Goal: Task Accomplishment & Management: Complete application form

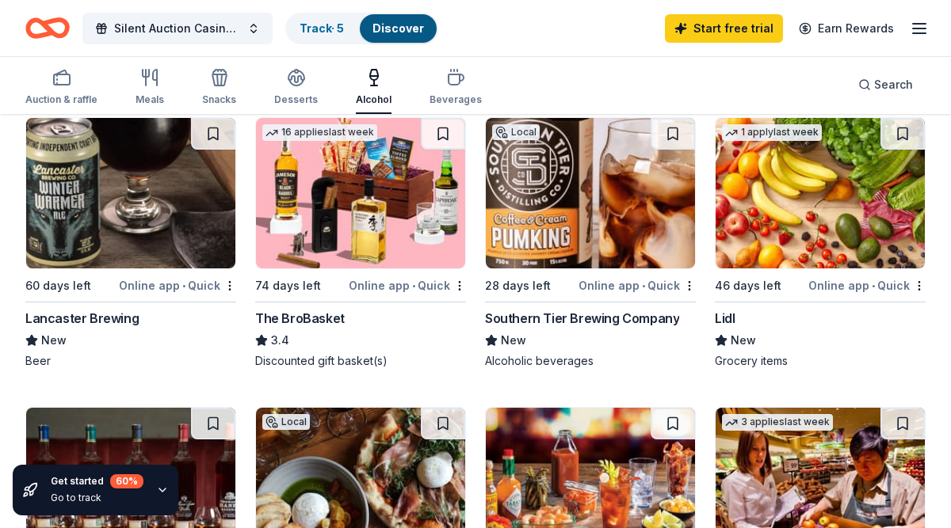
scroll to position [465, 0]
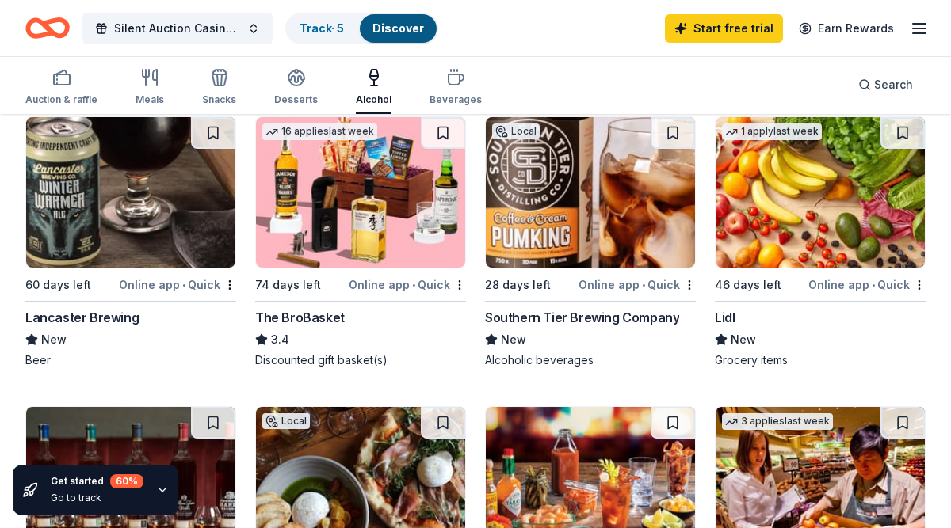
click at [834, 286] on div "Online app • Quick" at bounding box center [866, 285] width 117 height 20
click at [732, 316] on div "Lidl" at bounding box center [725, 317] width 20 height 19
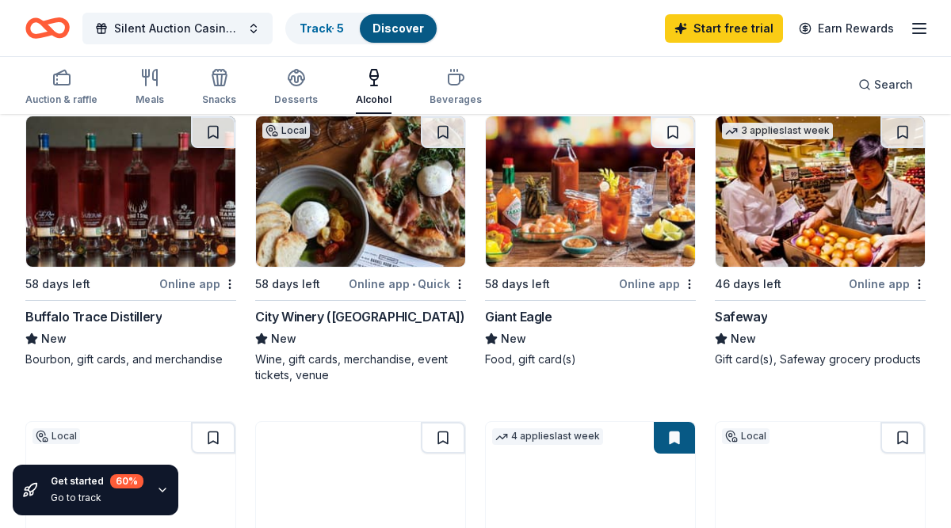
scroll to position [757, 0]
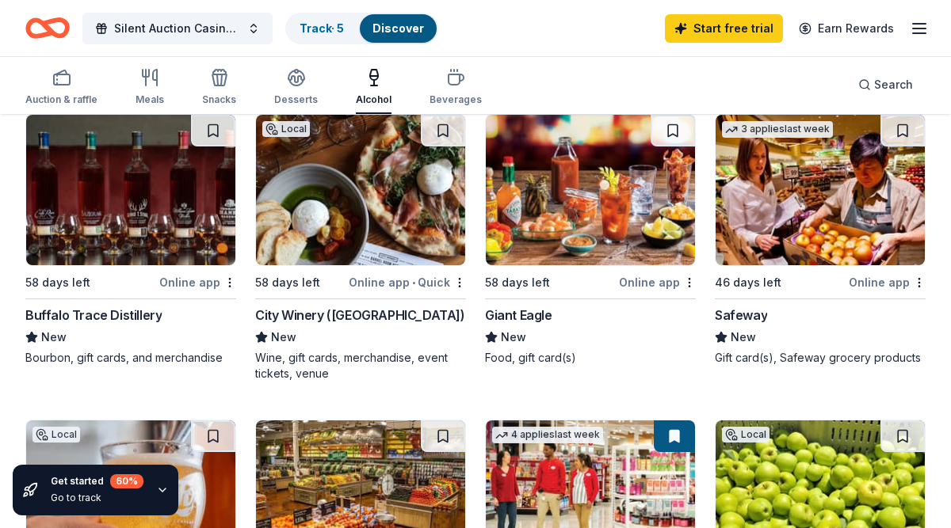
click at [339, 320] on div "City Winery (Philadelphia)" at bounding box center [360, 315] width 210 height 19
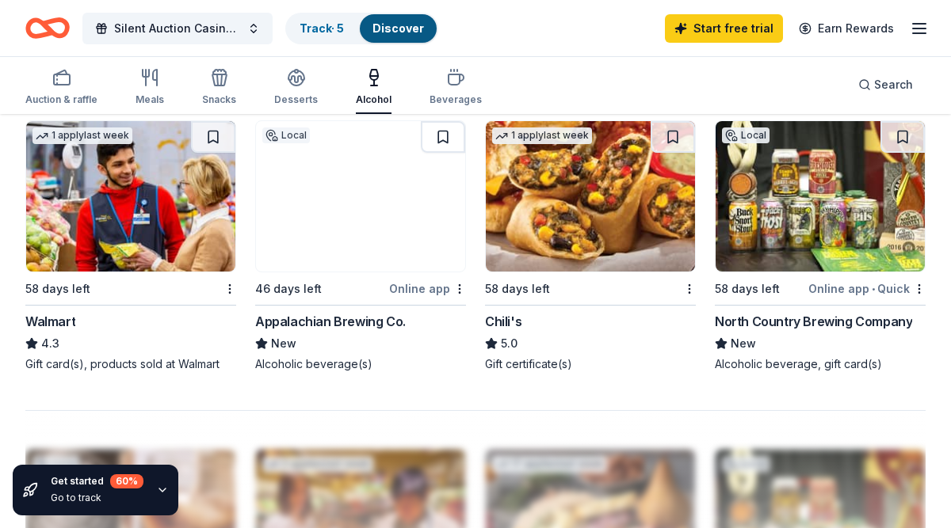
scroll to position [1368, 0]
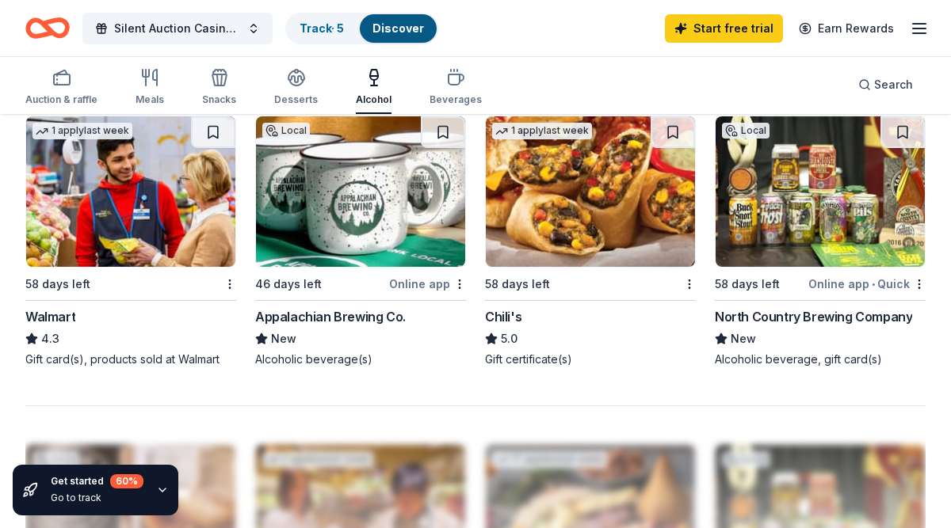
click at [90, 263] on img at bounding box center [130, 191] width 209 height 151
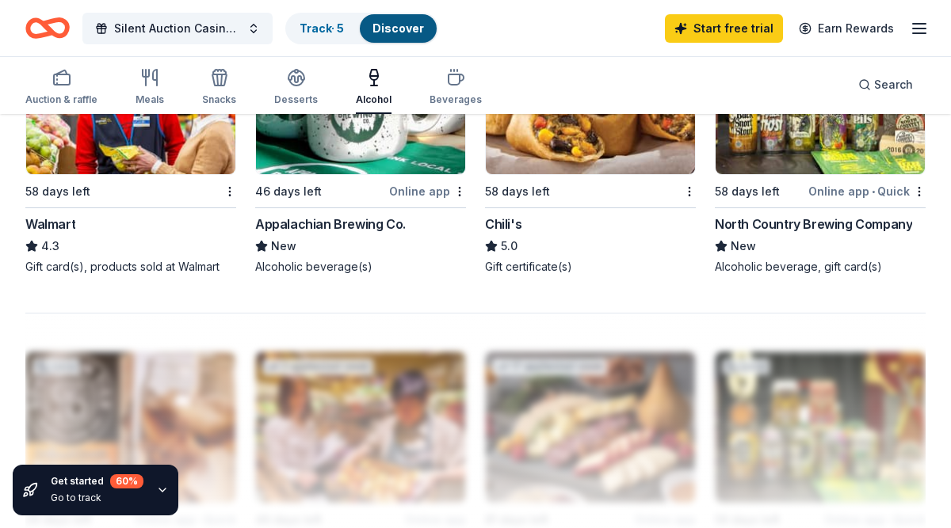
scroll to position [1463, 0]
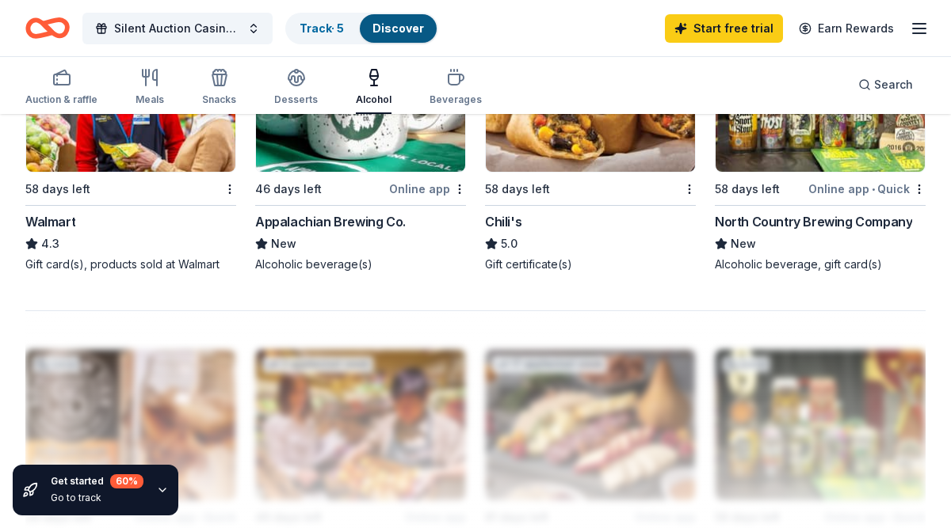
click at [544, 165] on img at bounding box center [590, 96] width 209 height 151
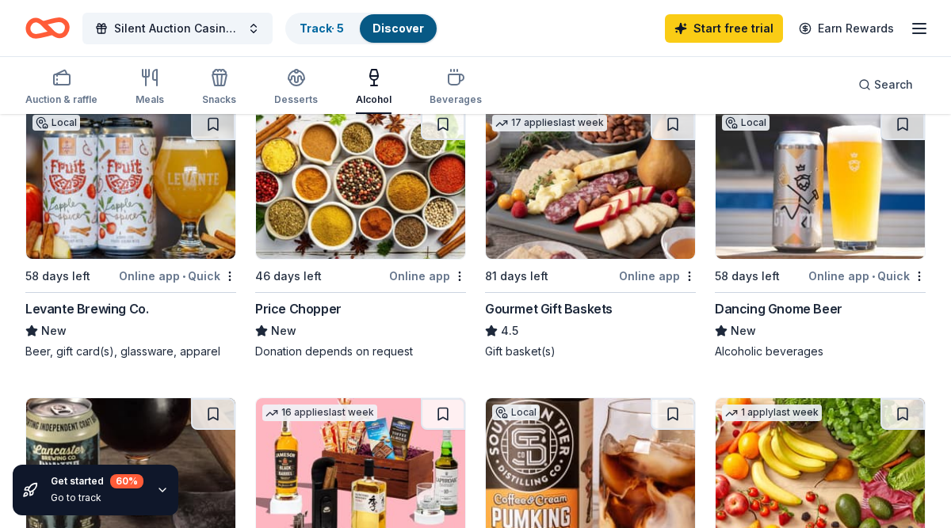
scroll to position [185, 0]
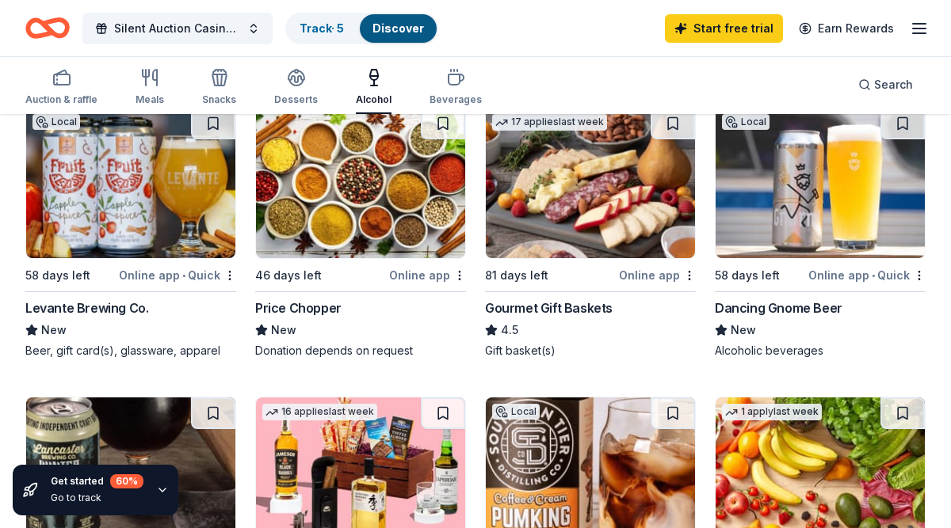
click at [648, 275] on div "Online app" at bounding box center [657, 275] width 77 height 20
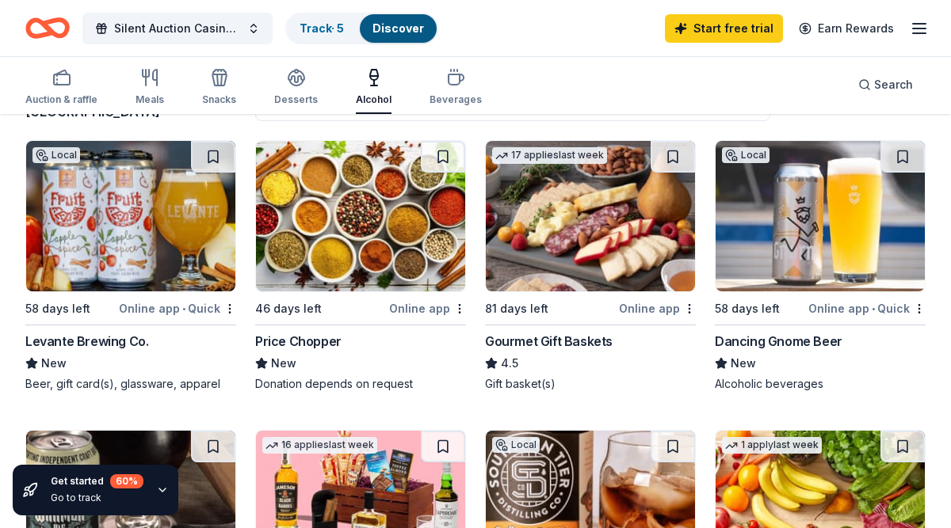
scroll to position [143, 0]
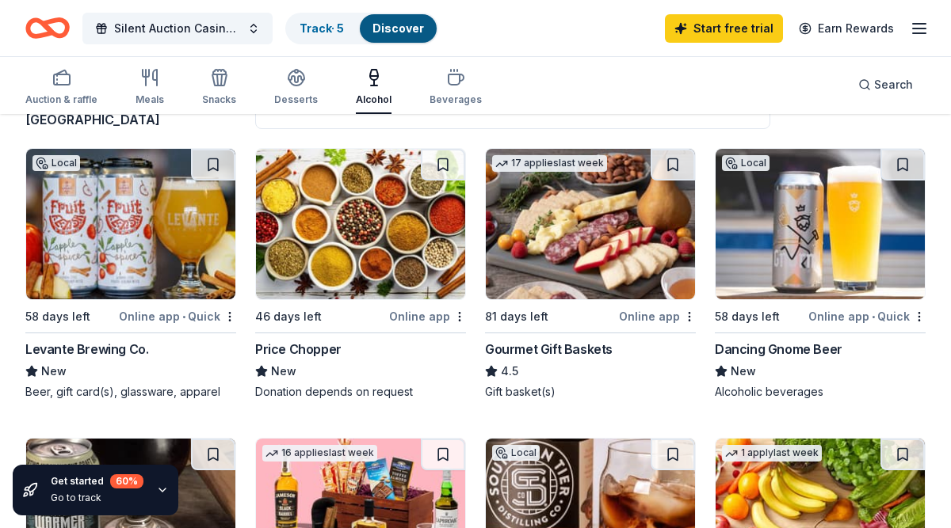
click at [155, 317] on div "Online app • Quick" at bounding box center [177, 317] width 117 height 20
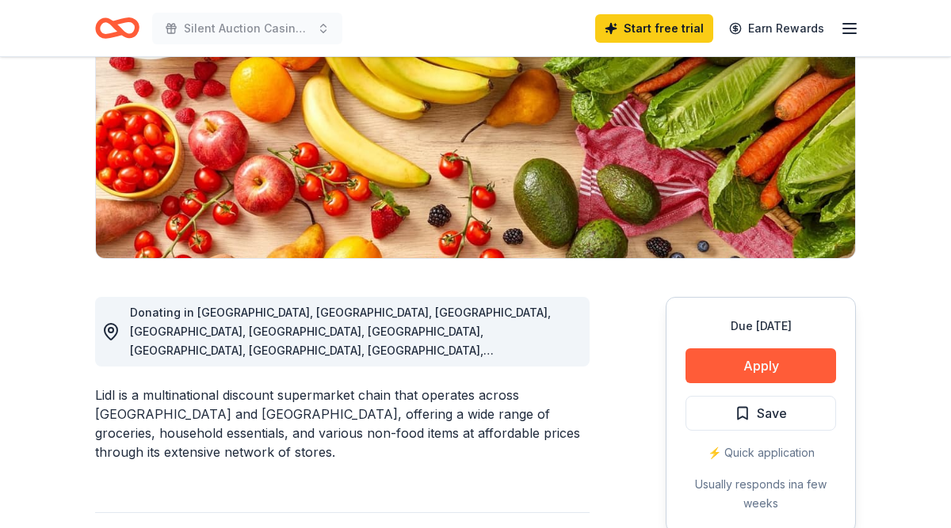
scroll to position [225, 0]
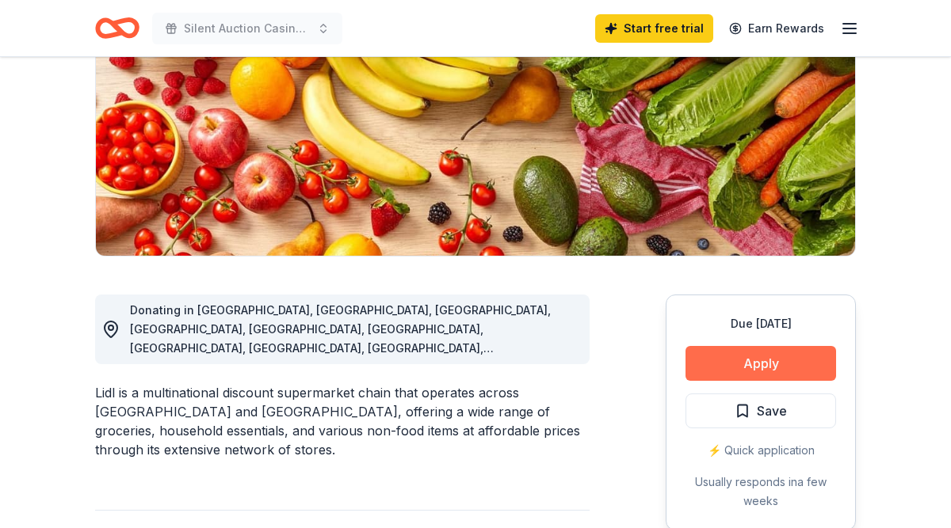
click at [781, 361] on button "Apply" at bounding box center [760, 363] width 151 height 35
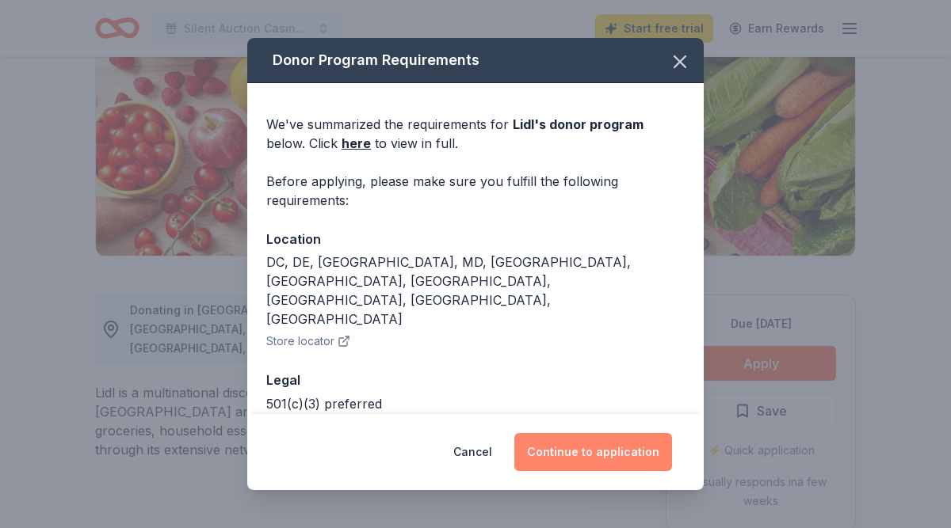
click at [589, 452] on button "Continue to application" at bounding box center [593, 452] width 158 height 38
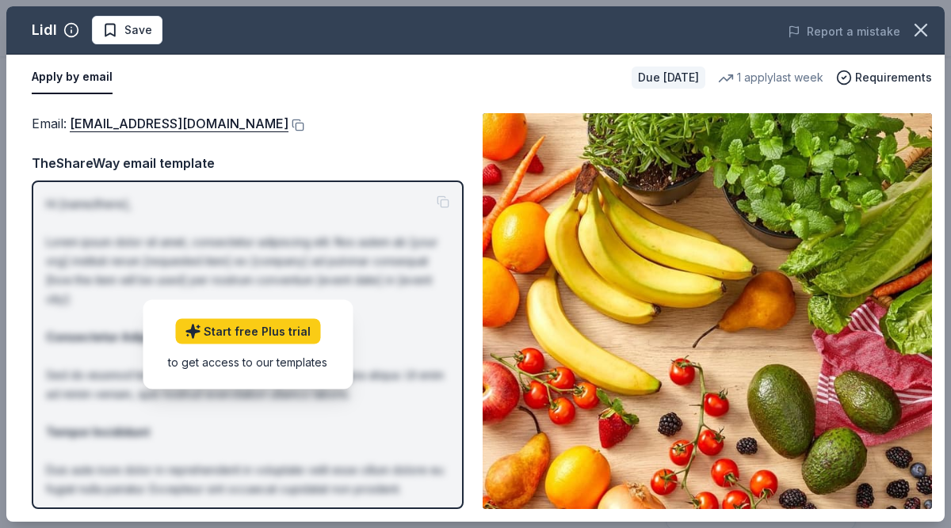
click at [356, 118] on div "Email : csr@lidl.us" at bounding box center [248, 123] width 432 height 21
click at [141, 168] on div "TheShareWay email template" at bounding box center [248, 163] width 432 height 21
click at [242, 364] on div "to get access to our templates" at bounding box center [247, 362] width 159 height 17
click at [904, 77] on span "Requirements" at bounding box center [893, 77] width 77 height 19
click at [114, 124] on link "csr@lidl.us" at bounding box center [179, 123] width 219 height 21
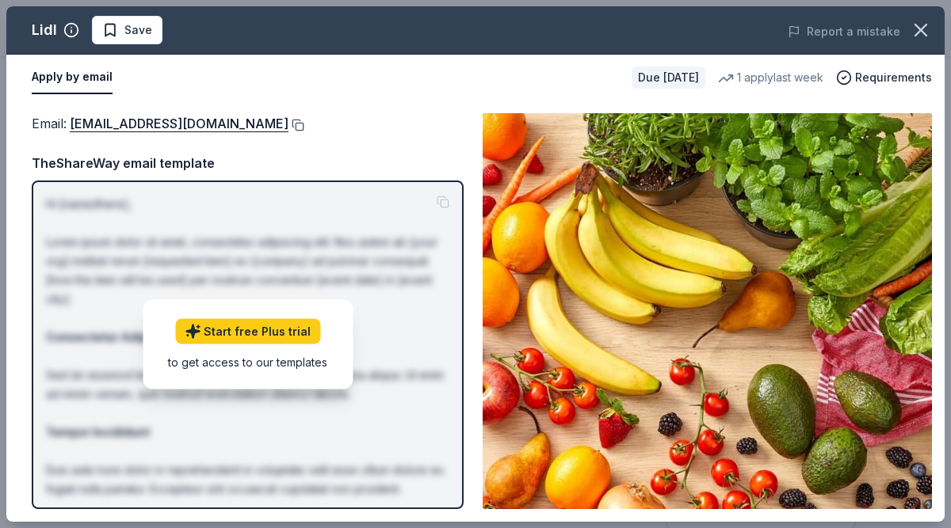
click at [288, 124] on button at bounding box center [296, 125] width 16 height 13
click at [288, 125] on button at bounding box center [296, 125] width 16 height 13
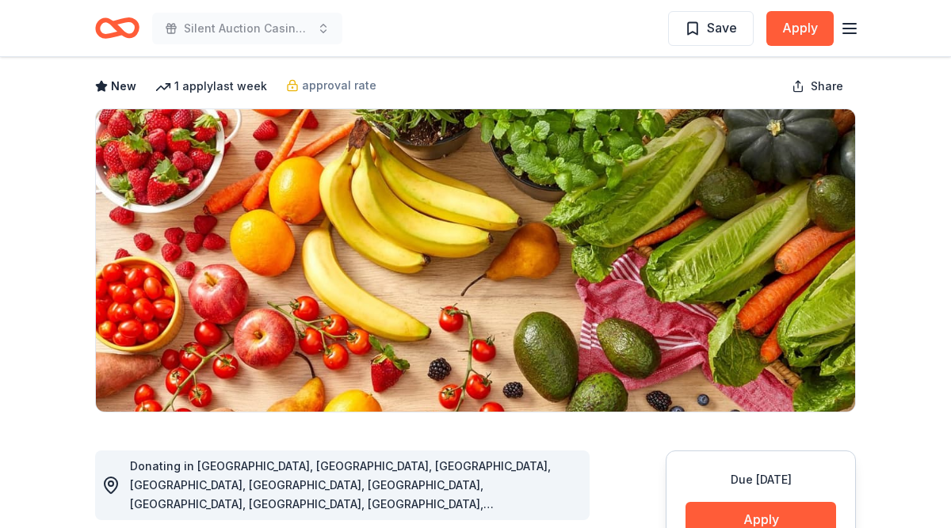
scroll to position [12, 0]
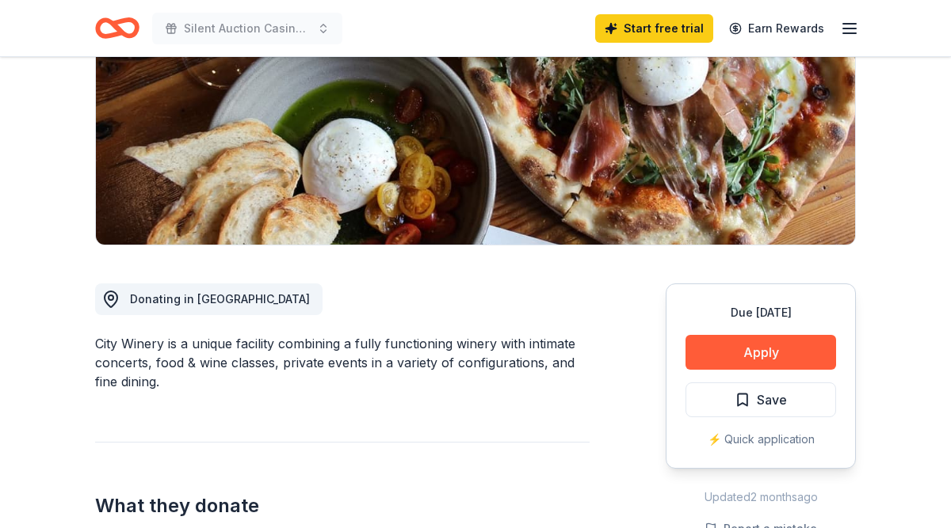
scroll to position [249, 0]
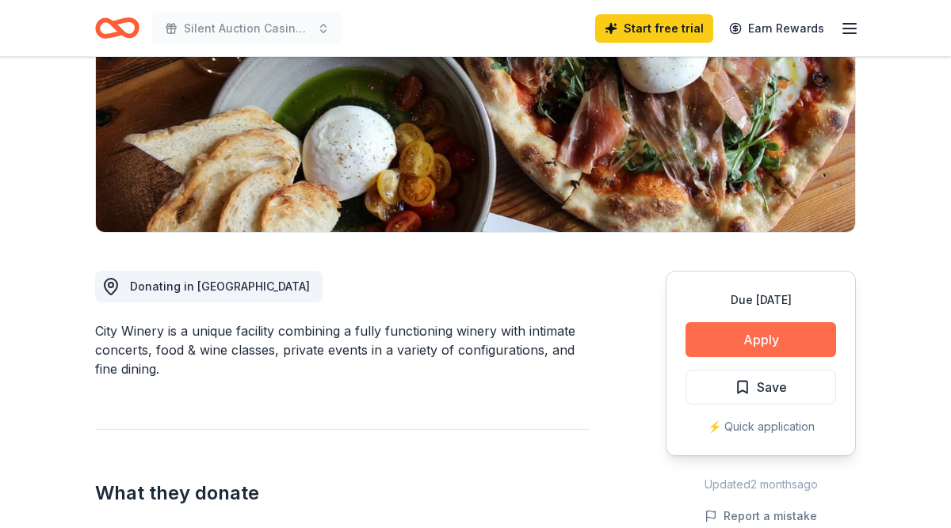
click at [772, 341] on button "Apply" at bounding box center [760, 339] width 151 height 35
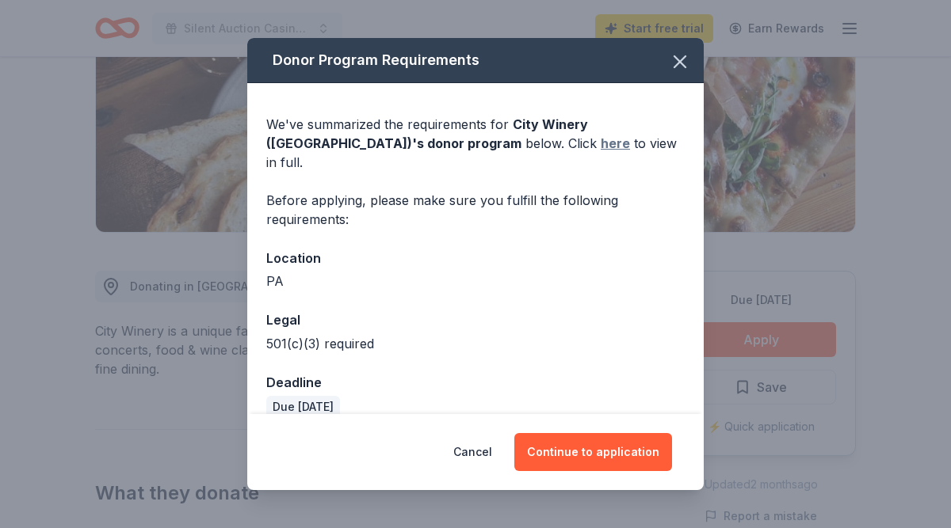
click at [601, 143] on link "here" at bounding box center [615, 143] width 29 height 19
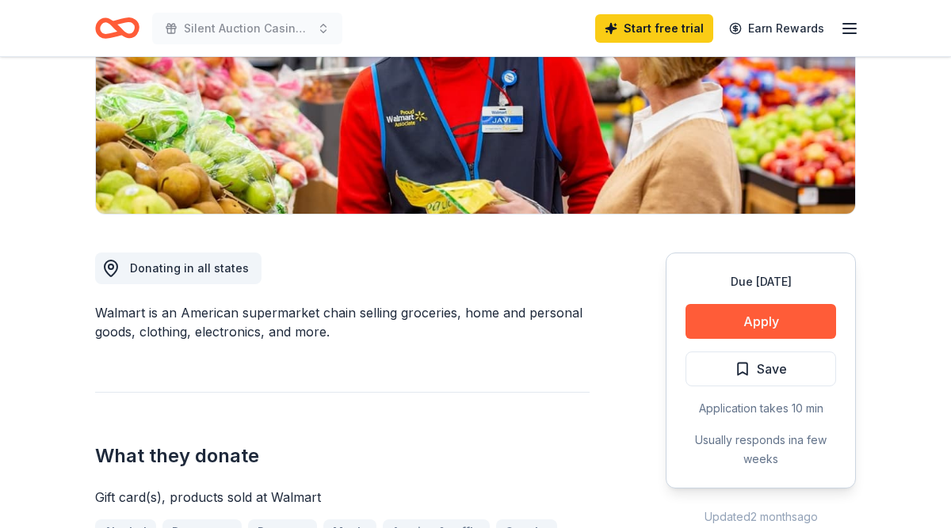
scroll to position [273, 0]
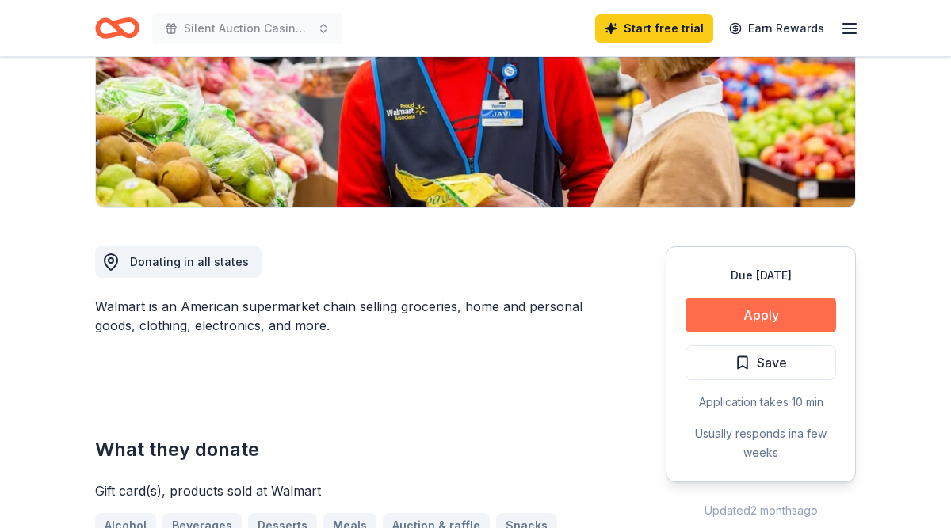
click at [760, 316] on button "Apply" at bounding box center [760, 315] width 151 height 35
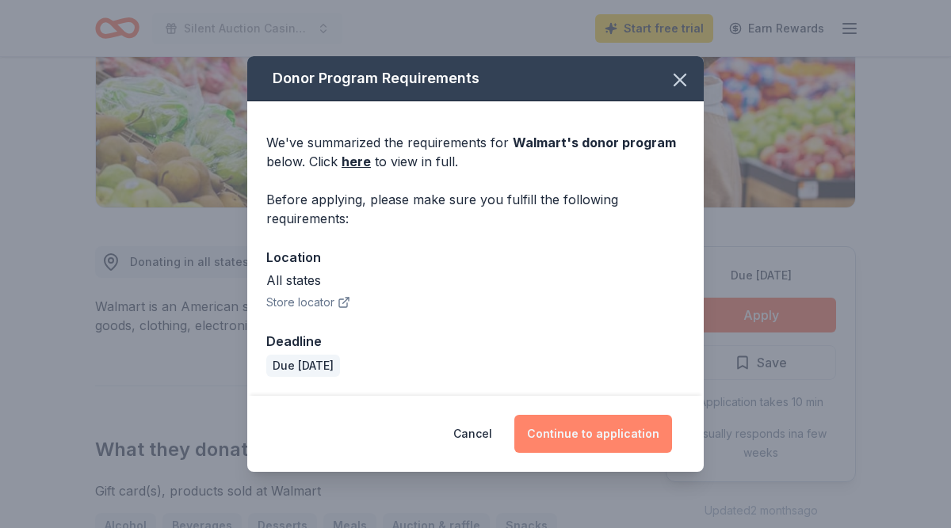
click at [596, 441] on button "Continue to application" at bounding box center [593, 434] width 158 height 38
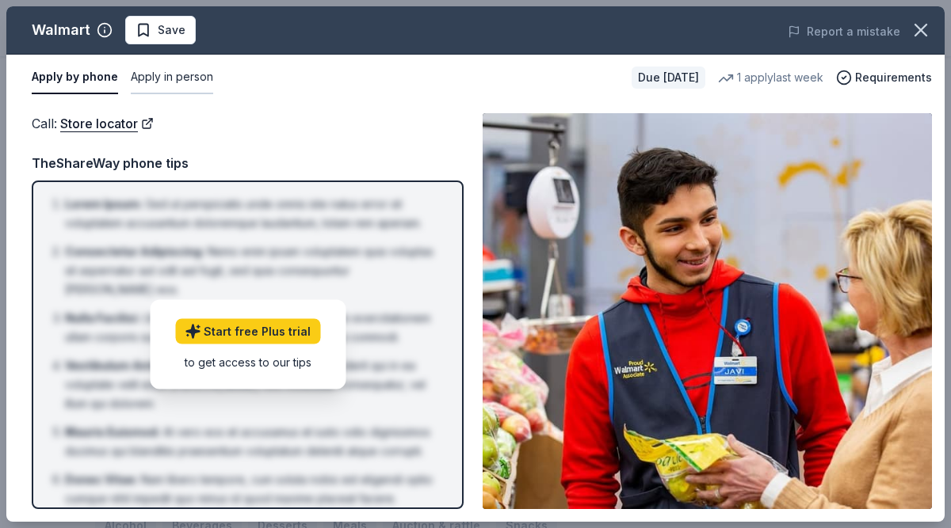
click at [181, 77] on button "Apply in person" at bounding box center [172, 77] width 82 height 33
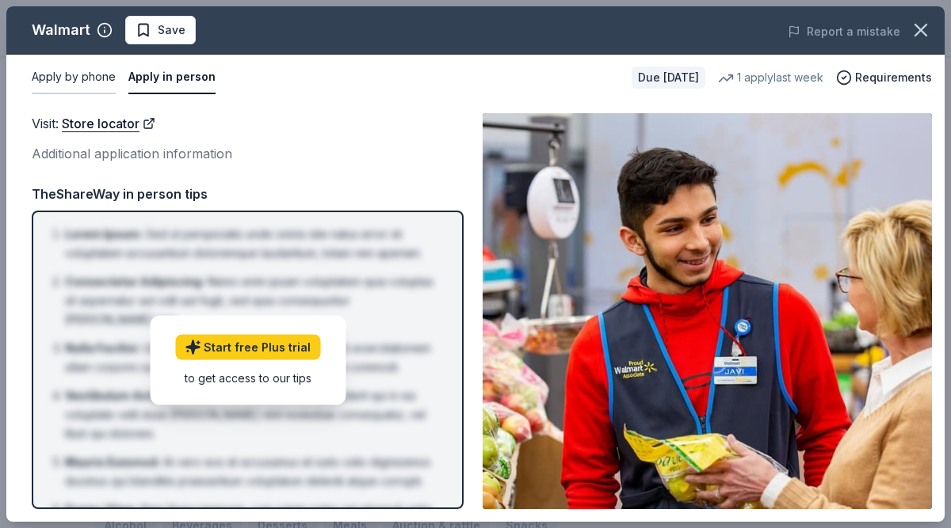
click at [93, 74] on button "Apply by phone" at bounding box center [74, 77] width 84 height 33
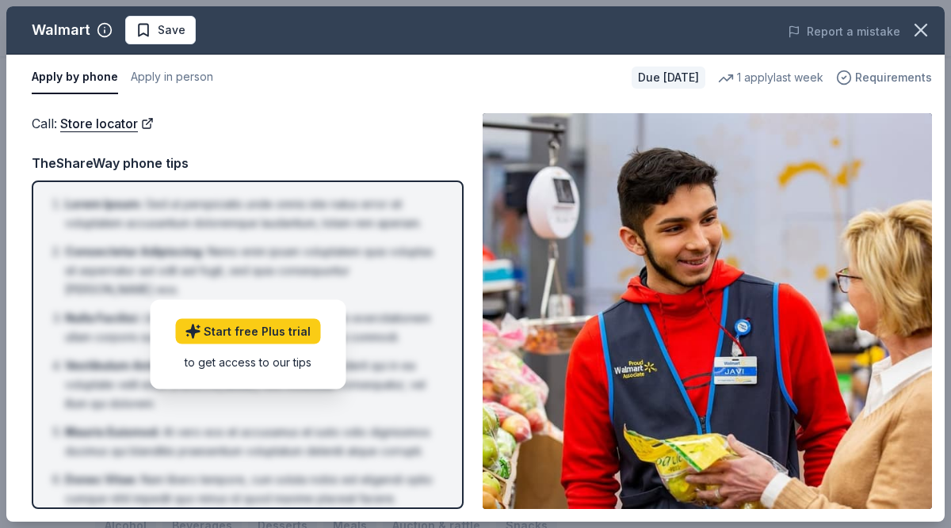
click at [906, 80] on span "Requirements" at bounding box center [893, 77] width 77 height 19
click at [918, 29] on icon "button" at bounding box center [920, 30] width 11 height 11
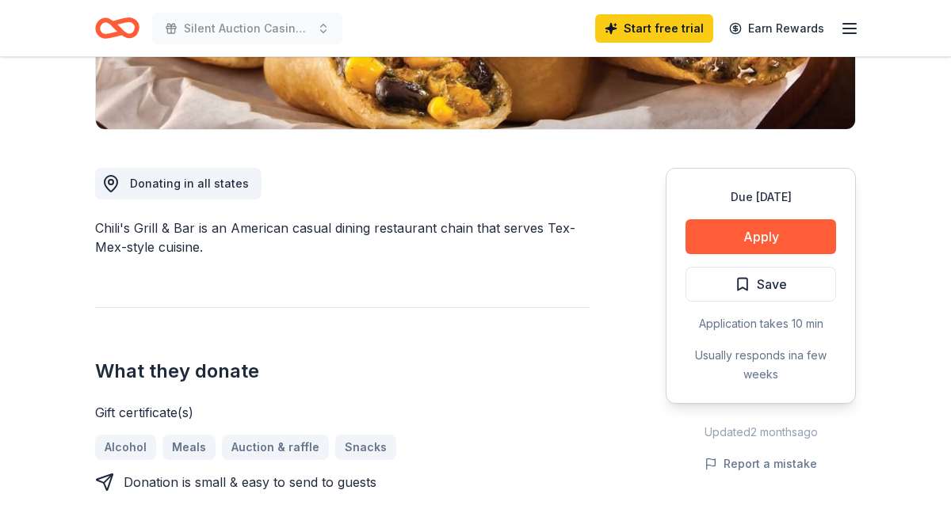
scroll to position [353, 0]
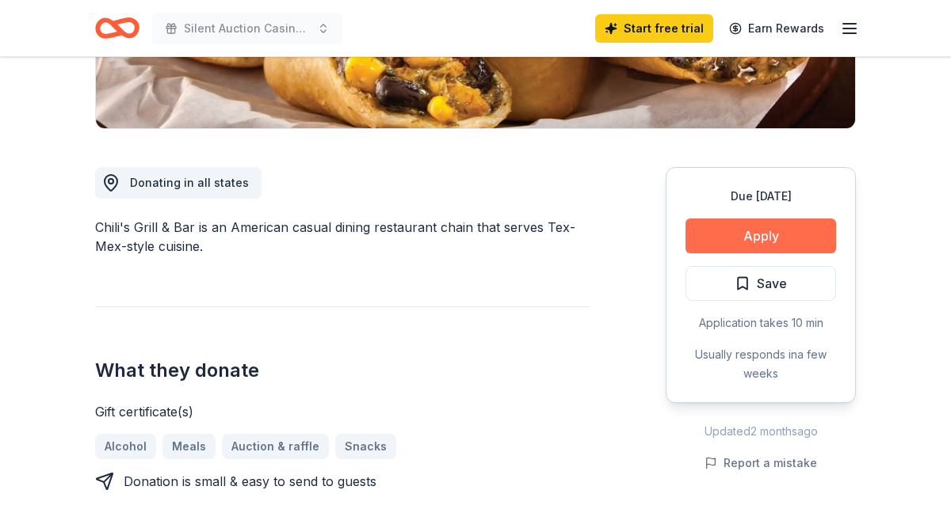
click at [790, 251] on button "Apply" at bounding box center [760, 236] width 151 height 35
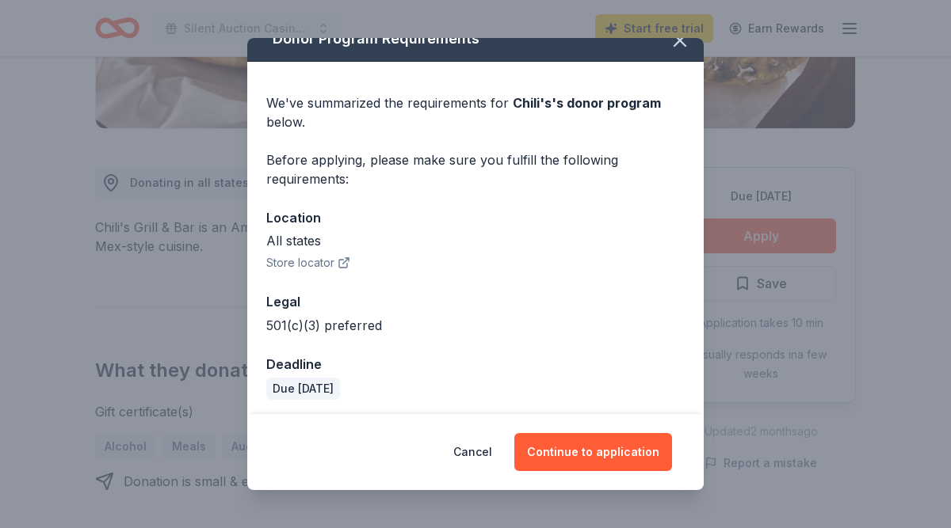
scroll to position [25, 0]
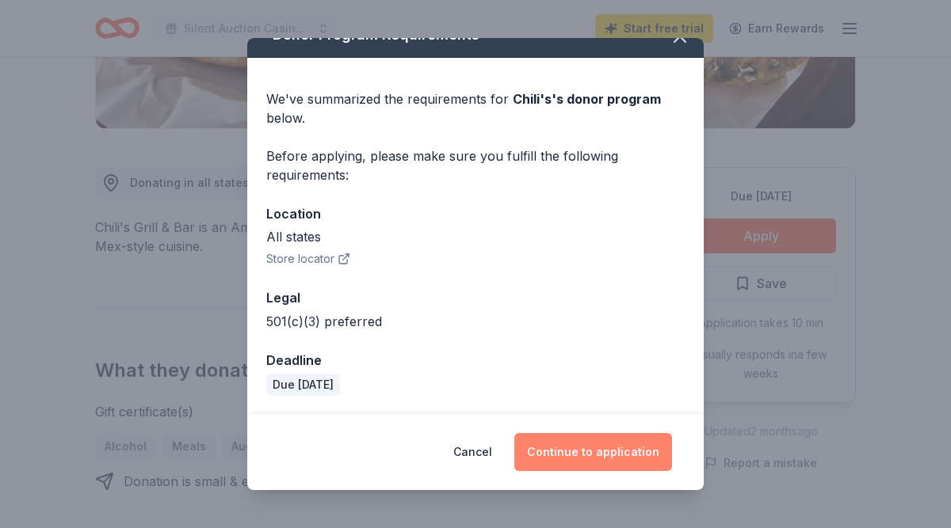
click at [616, 456] on button "Continue to application" at bounding box center [593, 452] width 158 height 38
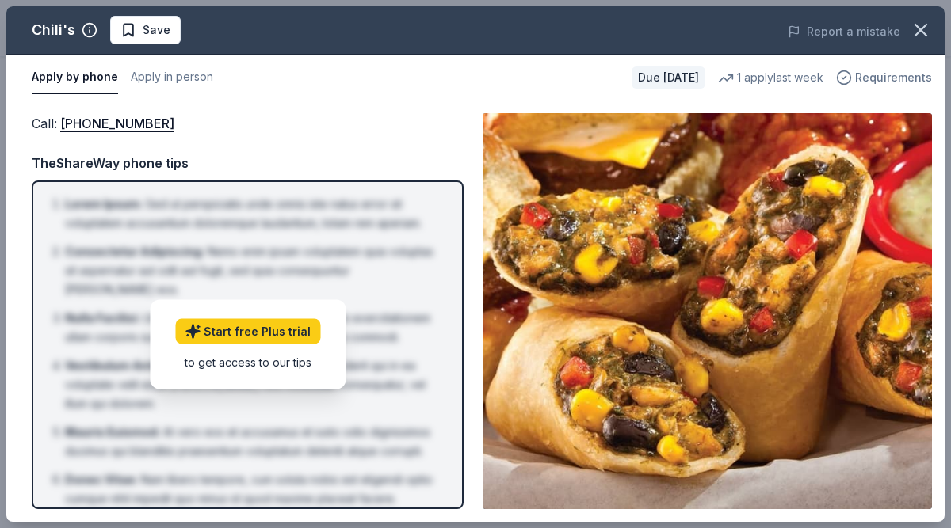
click at [893, 81] on span "Requirements" at bounding box center [893, 77] width 77 height 19
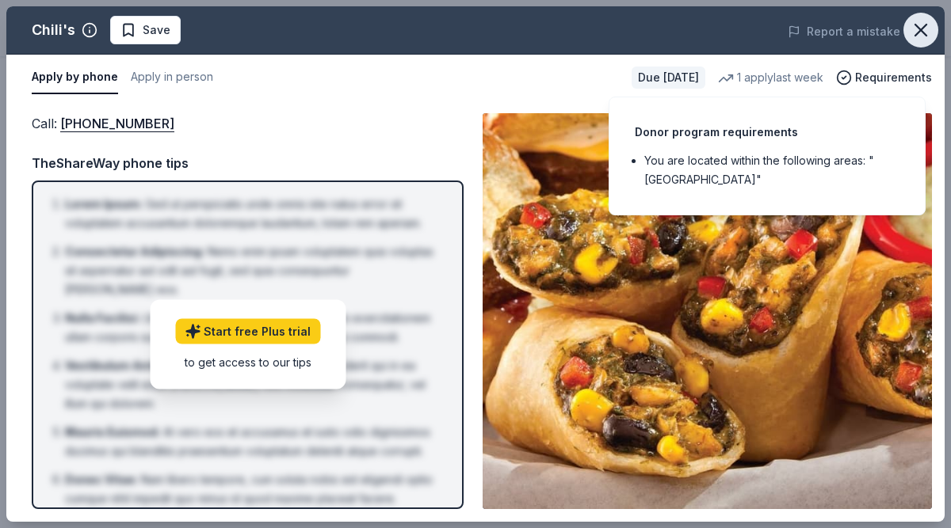
click at [921, 36] on icon "button" at bounding box center [921, 30] width 22 height 22
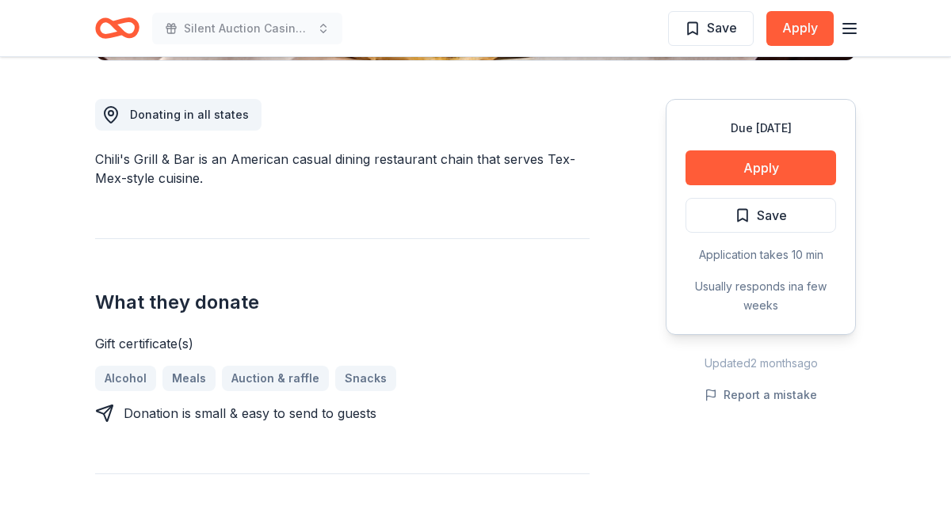
scroll to position [0, 0]
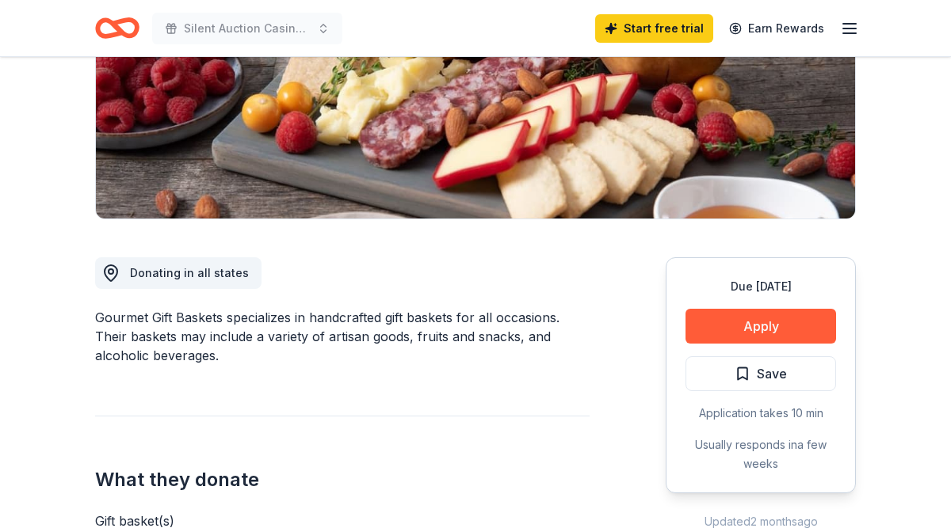
scroll to position [277, 0]
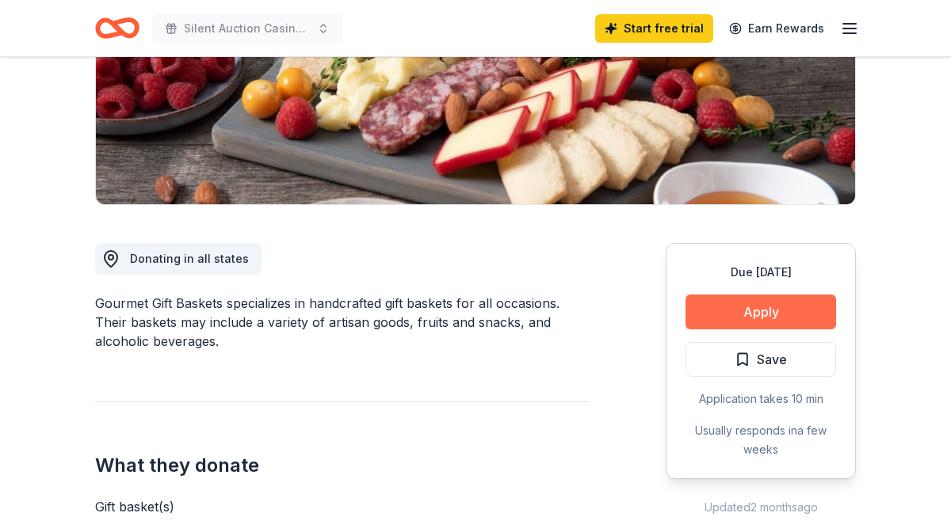
click at [757, 315] on button "Apply" at bounding box center [760, 312] width 151 height 35
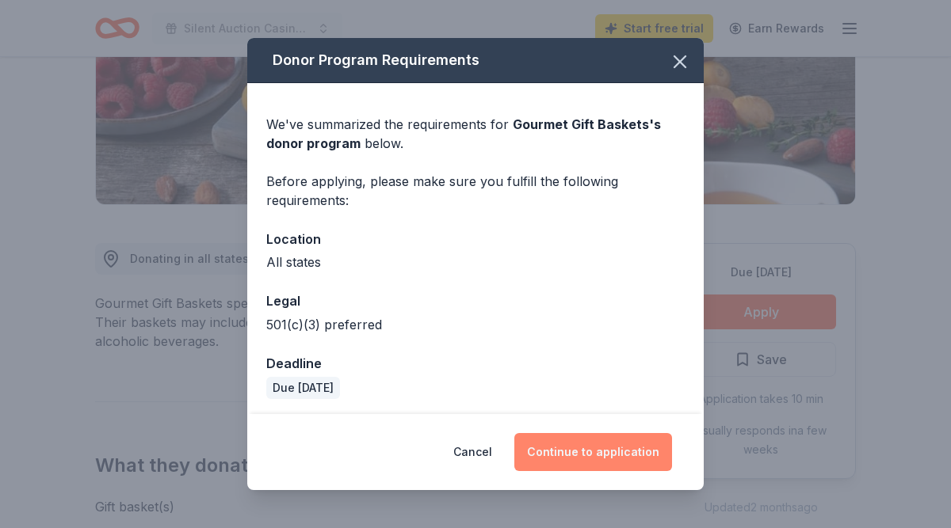
click at [600, 449] on button "Continue to application" at bounding box center [593, 452] width 158 height 38
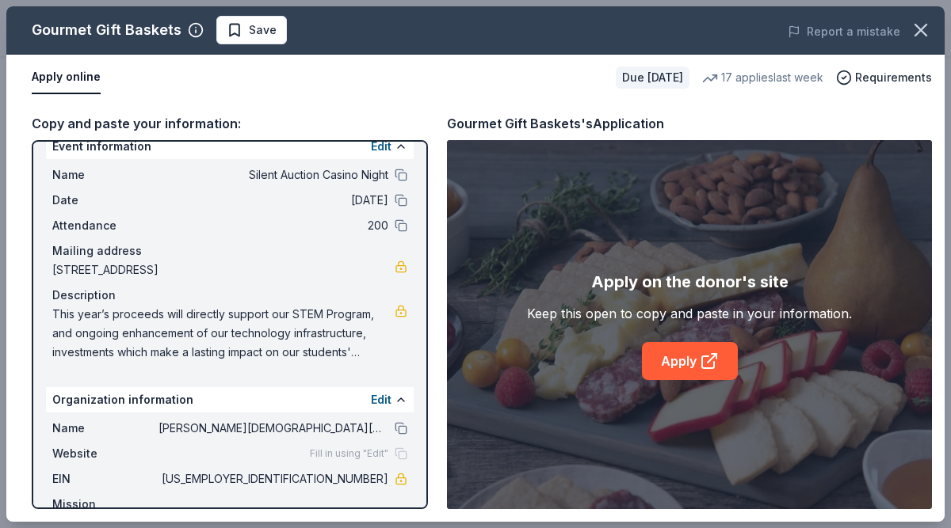
scroll to position [21, 0]
click at [702, 363] on icon at bounding box center [708, 363] width 12 height 12
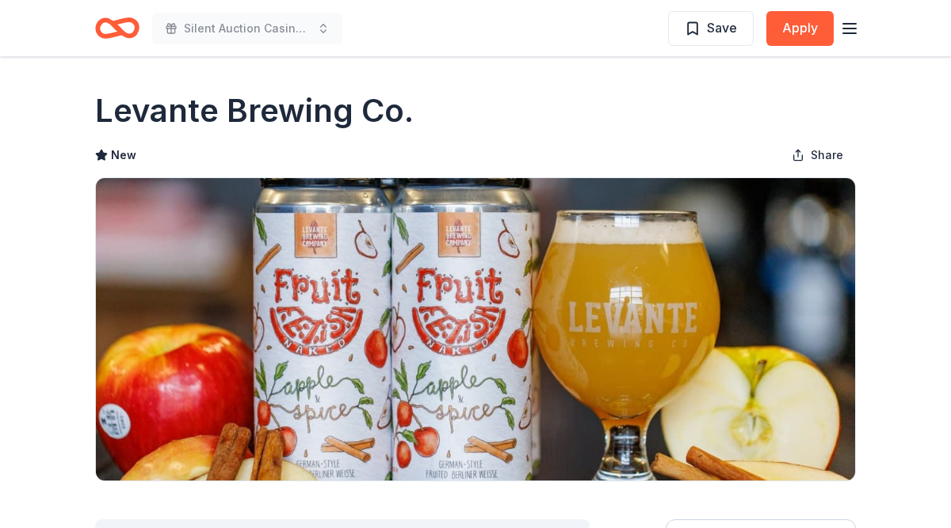
scroll to position [32, 0]
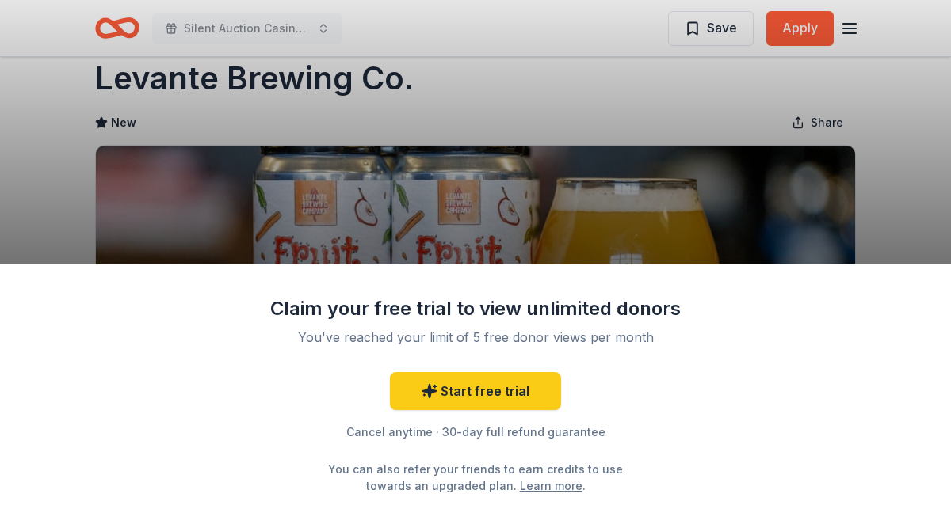
click at [811, 27] on div "Claim your free trial to view unlimited donors You've reached your limit of 5 f…" at bounding box center [475, 264] width 951 height 528
click at [759, 244] on div "Claim your free trial to view unlimited donors You've reached your limit of 5 f…" at bounding box center [475, 264] width 951 height 528
